Goal: Transaction & Acquisition: Purchase product/service

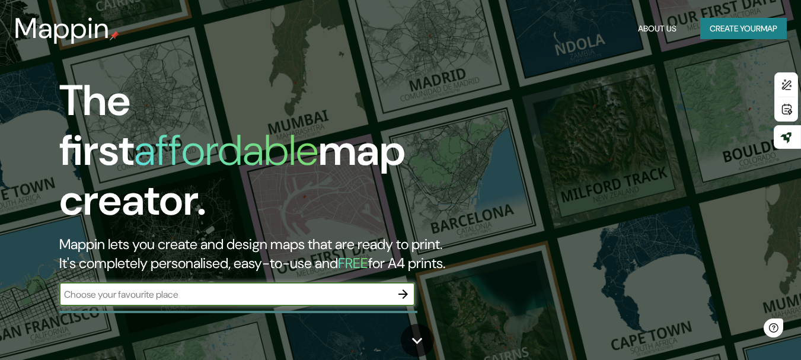
drag, startPoint x: 0, startPoint y: 0, endPoint x: 282, endPoint y: 278, distance: 396.4
click at [282, 287] on input "text" at bounding box center [225, 294] width 332 height 14
type input "bogota"
click at [397, 287] on icon "button" at bounding box center [403, 294] width 14 height 14
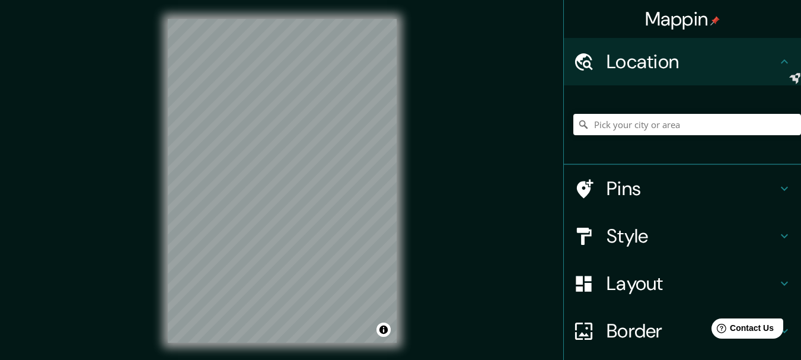
drag, startPoint x: 681, startPoint y: 138, endPoint x: 678, endPoint y: 128, distance: 10.3
click at [678, 138] on div at bounding box center [687, 124] width 228 height 59
click at [678, 128] on input "Pick your city or area" at bounding box center [687, 124] width 228 height 21
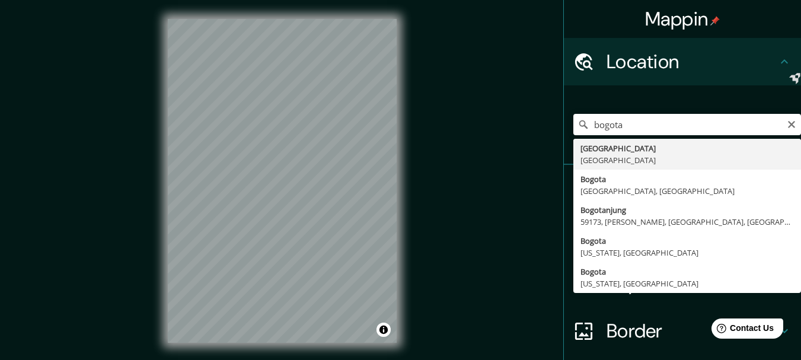
type input "[GEOGRAPHIC_DATA], [GEOGRAPHIC_DATA]"
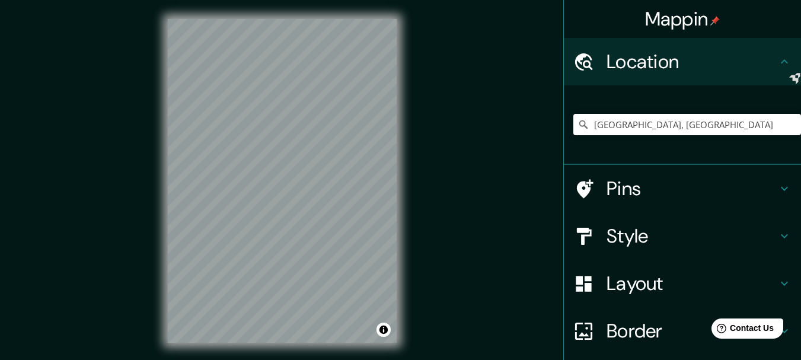
click at [613, 242] on h4 "Style" at bounding box center [691, 236] width 171 height 24
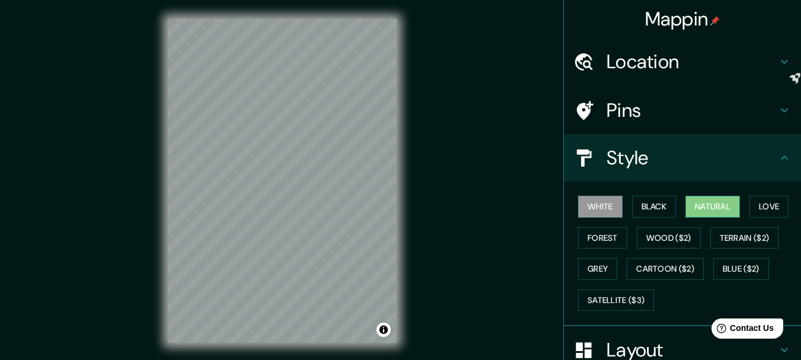
click at [715, 208] on button "Natural" at bounding box center [712, 207] width 55 height 22
click at [648, 207] on button "Black" at bounding box center [654, 207] width 44 height 22
click at [609, 207] on button "White" at bounding box center [600, 207] width 44 height 22
click at [645, 211] on button "Black" at bounding box center [654, 207] width 44 height 22
click at [718, 212] on button "Natural" at bounding box center [712, 207] width 55 height 22
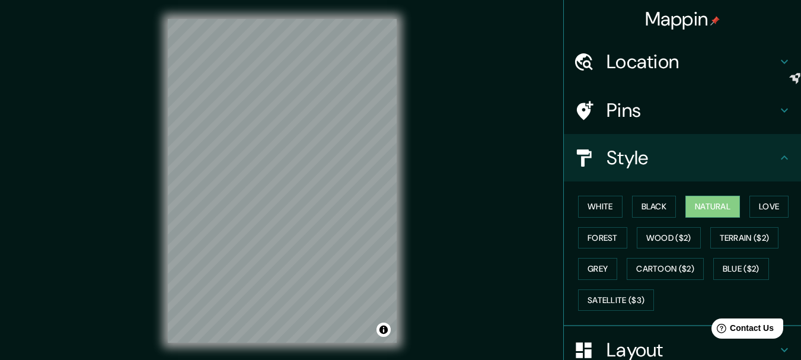
drag, startPoint x: 777, startPoint y: 209, endPoint x: 742, endPoint y: 214, distance: 35.4
click at [776, 209] on button "Love" at bounding box center [768, 207] width 39 height 22
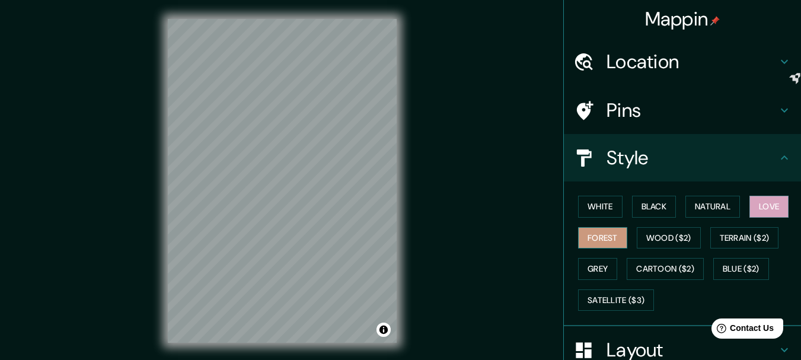
click at [610, 244] on button "Forest" at bounding box center [602, 238] width 49 height 22
click at [598, 271] on button "Grey" at bounding box center [597, 269] width 39 height 22
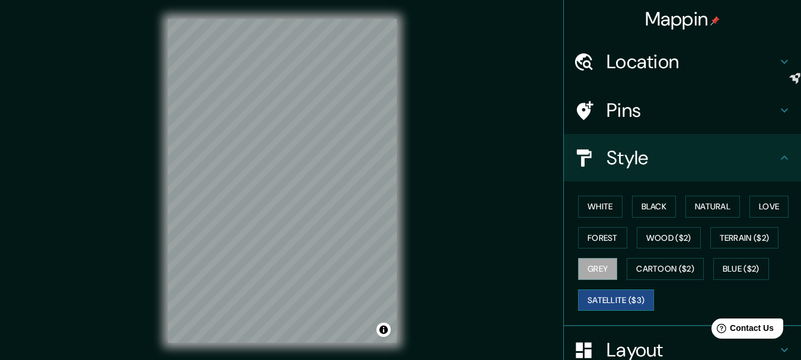
click at [607, 297] on button "Satellite ($3)" at bounding box center [616, 300] width 76 height 22
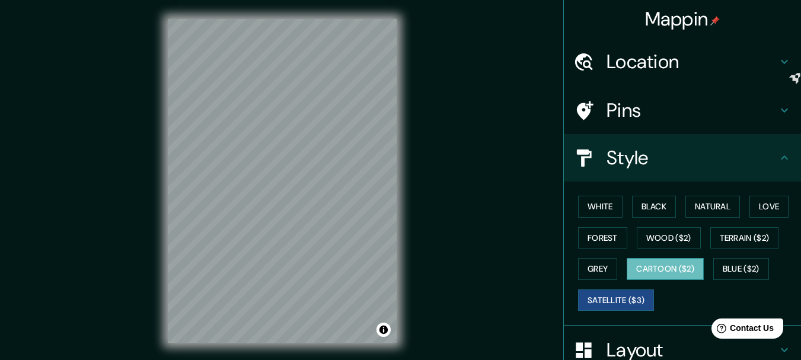
click at [674, 270] on button "Cartoon ($2)" at bounding box center [664, 269] width 77 height 22
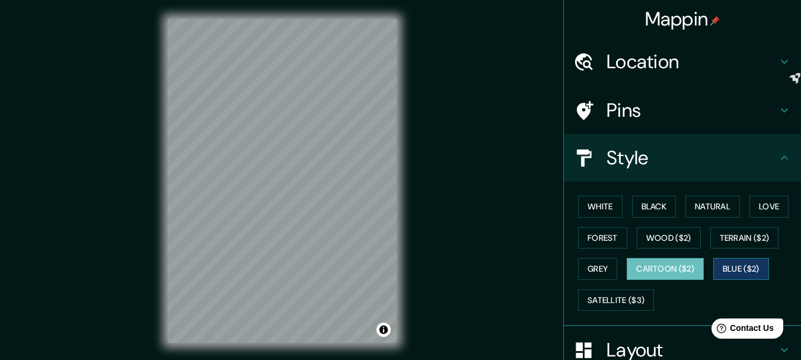
click at [738, 274] on button "Blue ($2)" at bounding box center [741, 269] width 56 height 22
click at [711, 226] on div "White Black Natural Love Forest Wood ($2) Terrain ($2) Grey Cartoon ($2) Blue (…" at bounding box center [687, 253] width 228 height 124
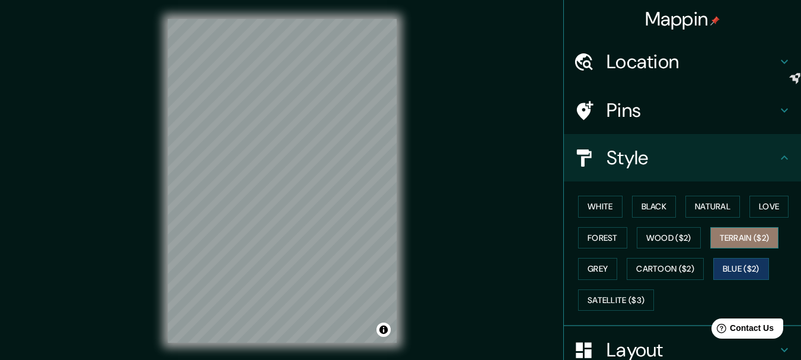
click at [713, 236] on button "Terrain ($2)" at bounding box center [744, 238] width 69 height 22
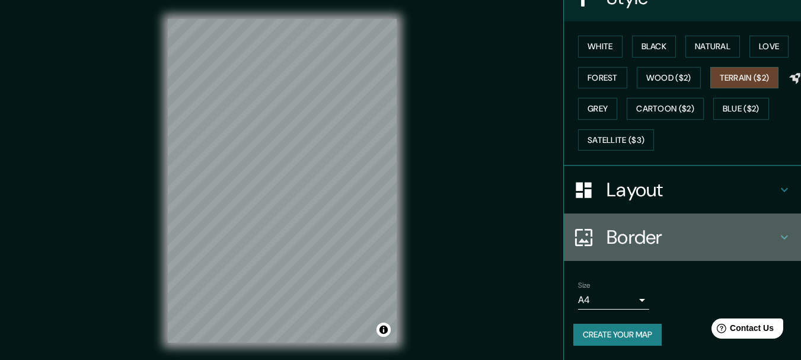
click at [607, 248] on h4 "Border" at bounding box center [691, 237] width 171 height 24
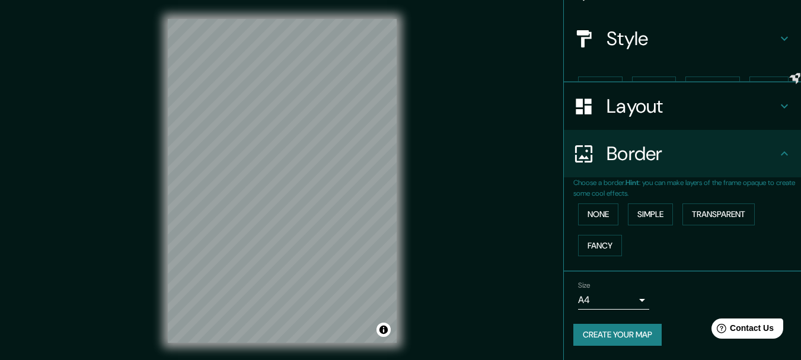
scroll to position [99, 0]
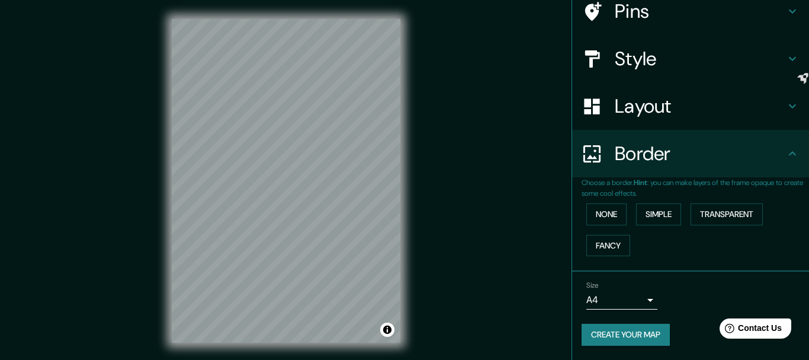
click at [577, 295] on body "Mappin Location [GEOGRAPHIC_DATA], [GEOGRAPHIC_DATA] Pins Style Layout Border C…" at bounding box center [404, 180] width 809 height 360
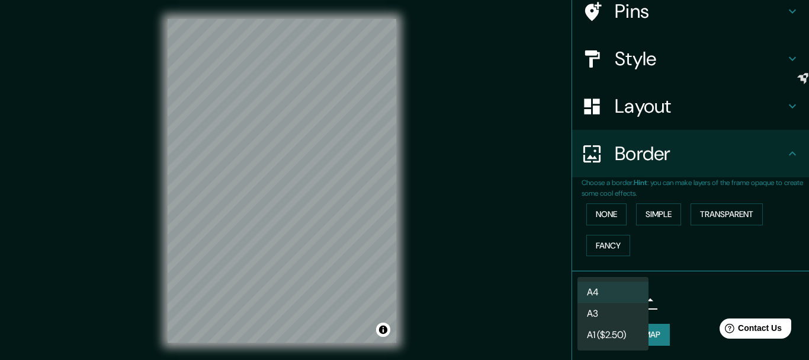
drag, startPoint x: 620, startPoint y: 111, endPoint x: 615, endPoint y: 116, distance: 6.7
click at [619, 111] on div at bounding box center [404, 180] width 809 height 360
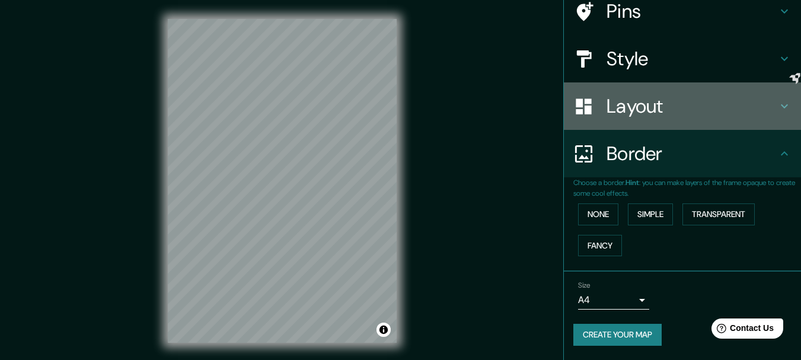
click at [613, 123] on div "Layout" at bounding box center [682, 105] width 237 height 47
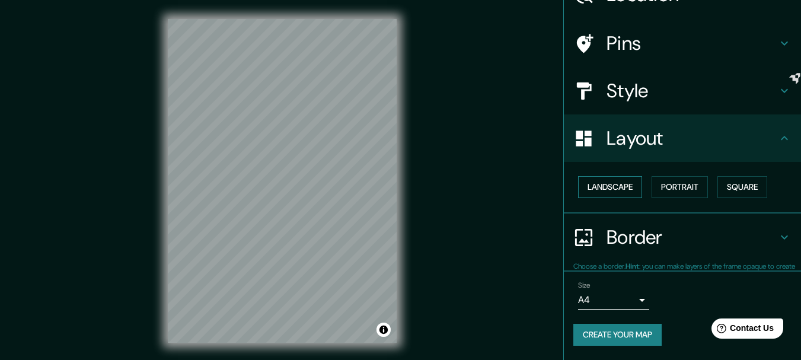
scroll to position [66, 0]
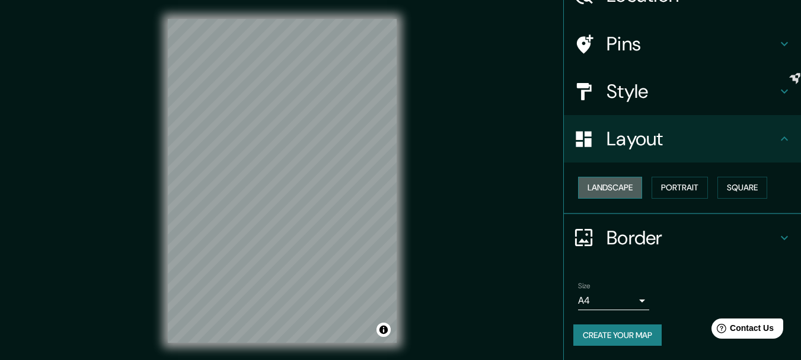
click at [605, 192] on button "Landscape" at bounding box center [610, 188] width 64 height 22
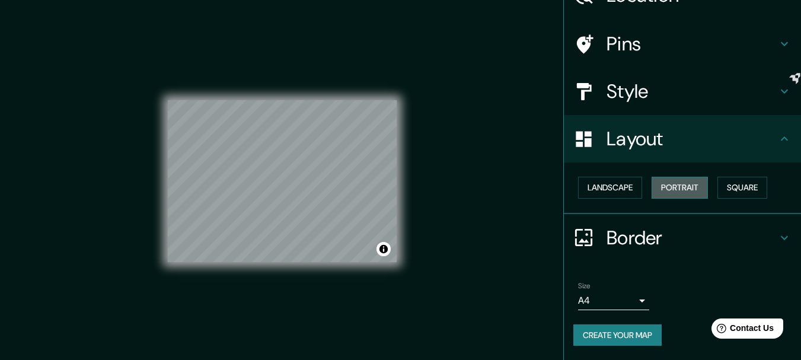
click at [664, 188] on button "Portrait" at bounding box center [679, 188] width 56 height 22
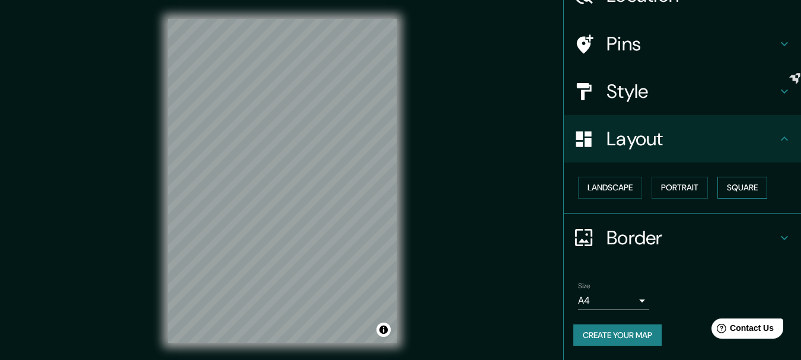
click at [748, 200] on div "Landscape [GEOGRAPHIC_DATA]" at bounding box center [682, 188] width 237 height 52
click at [748, 188] on button "Square" at bounding box center [742, 188] width 50 height 22
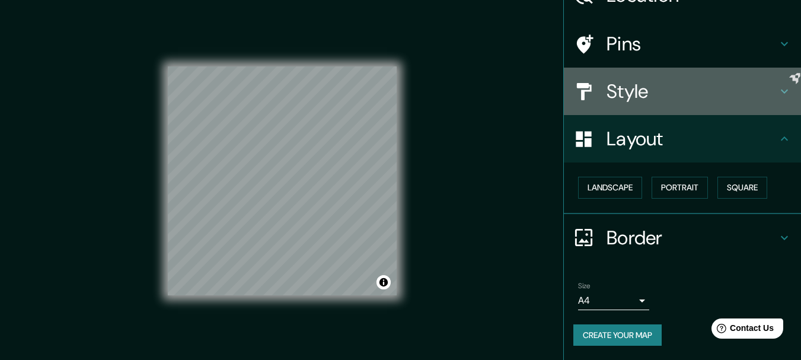
click at [613, 87] on h4 "Style" at bounding box center [691, 91] width 171 height 24
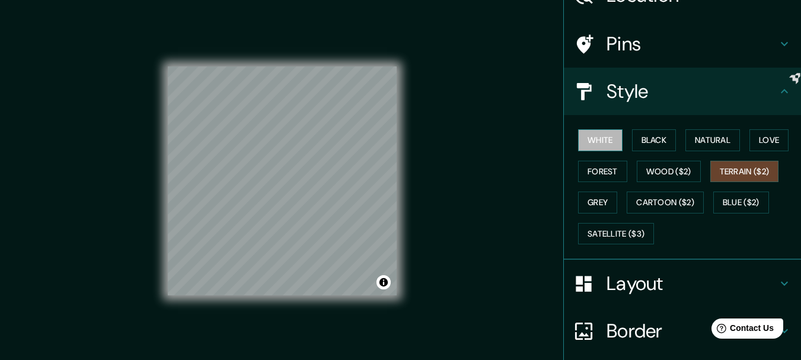
click at [601, 137] on button "White" at bounding box center [600, 140] width 44 height 22
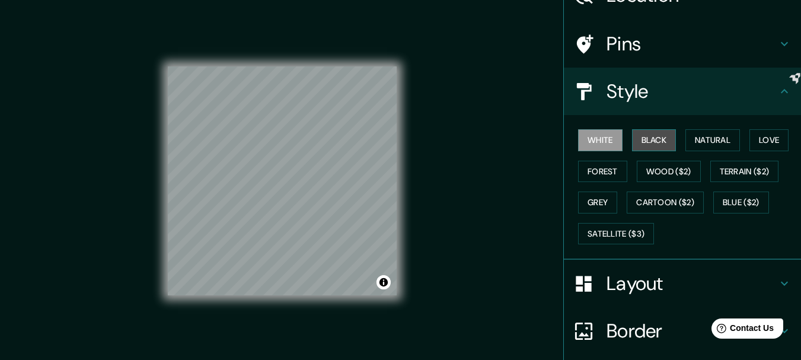
click at [636, 146] on button "Black" at bounding box center [654, 140] width 44 height 22
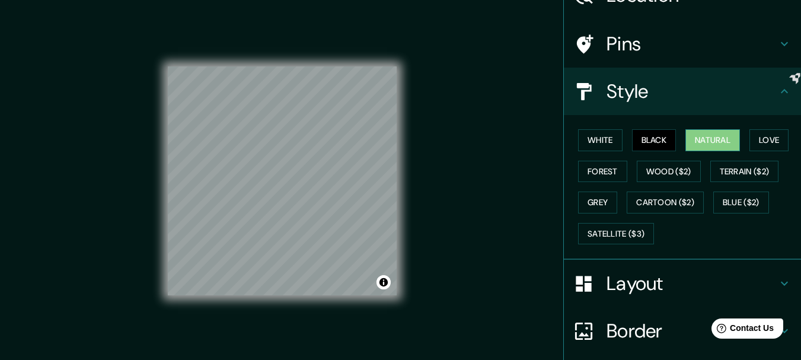
click at [697, 141] on button "Natural" at bounding box center [712, 140] width 55 height 22
click at [444, 168] on div "Mappin Location [GEOGRAPHIC_DATA], [GEOGRAPHIC_DATA] Pins Style White Black Nat…" at bounding box center [400, 190] width 801 height 380
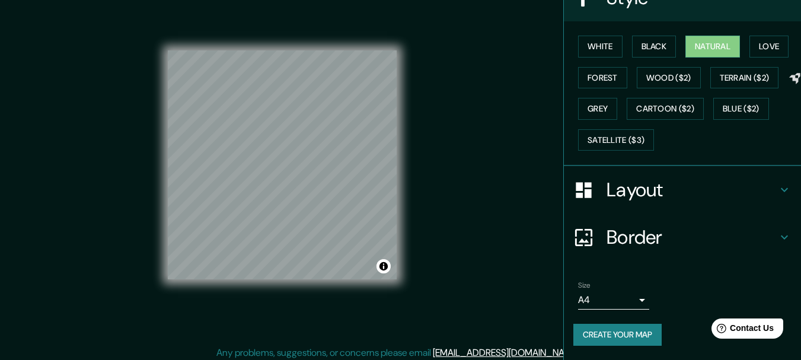
scroll to position [21, 0]
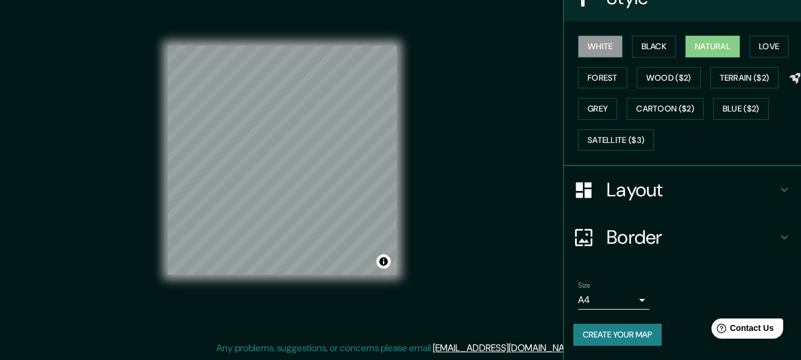
click at [600, 46] on button "White" at bounding box center [600, 47] width 44 height 22
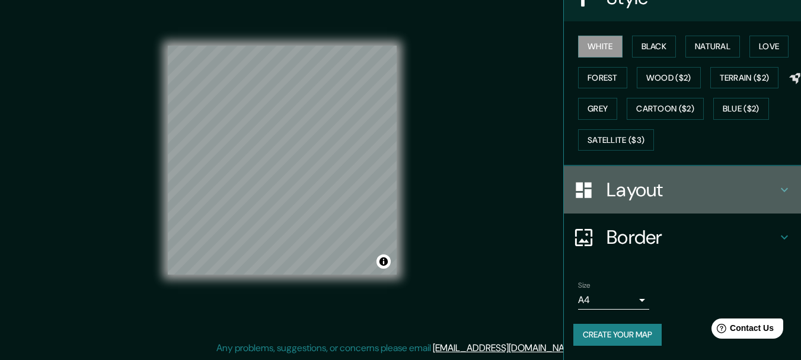
click at [699, 200] on h4 "Layout" at bounding box center [691, 190] width 171 height 24
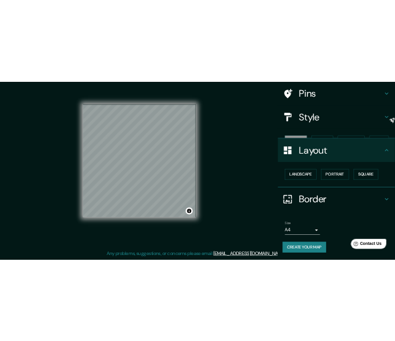
scroll to position [66, 0]
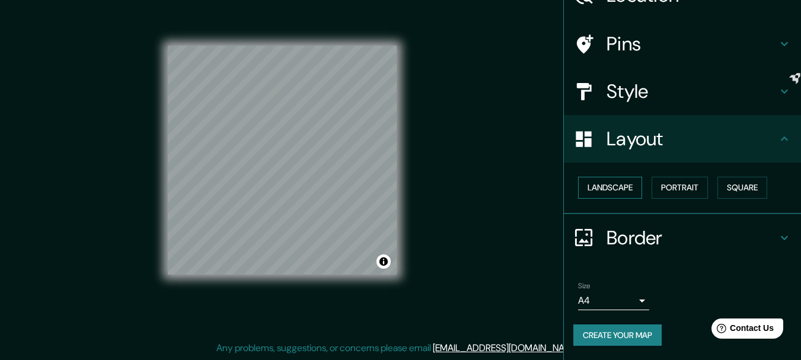
click at [609, 187] on button "Landscape" at bounding box center [610, 188] width 64 height 22
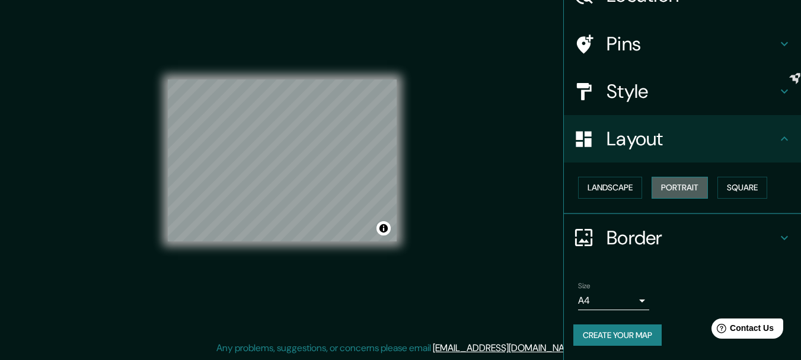
click at [686, 192] on button "Portrait" at bounding box center [679, 188] width 56 height 22
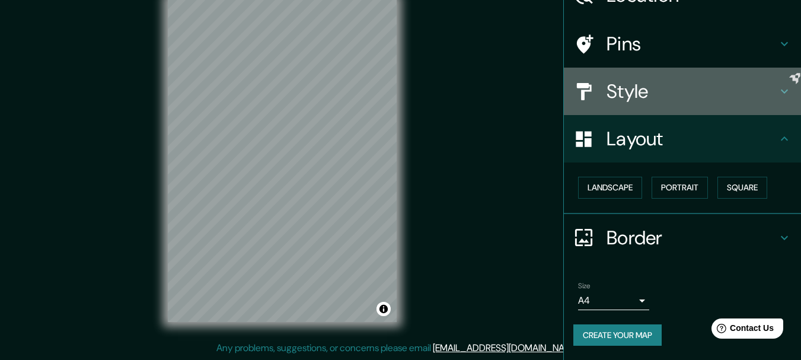
drag, startPoint x: 670, startPoint y: 91, endPoint x: 660, endPoint y: 103, distance: 15.2
click at [668, 91] on h4 "Style" at bounding box center [691, 91] width 171 height 24
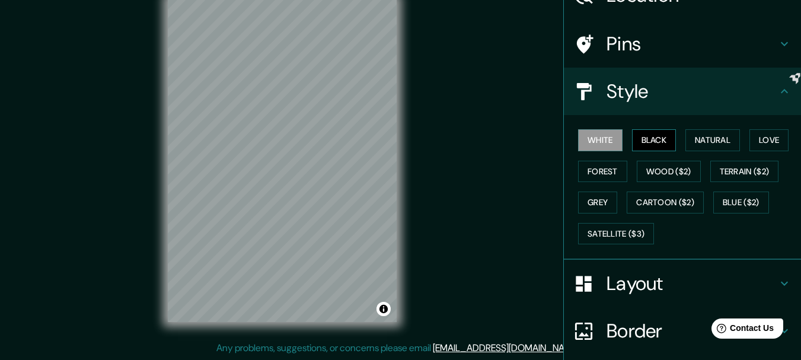
click at [643, 135] on button "Black" at bounding box center [654, 140] width 44 height 22
click at [607, 135] on button "White" at bounding box center [600, 140] width 44 height 22
click at [632, 137] on button "Black" at bounding box center [654, 140] width 44 height 22
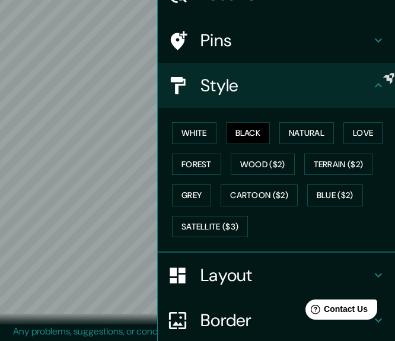
scroll to position [65, 0]
